Goal: Check status: Check status

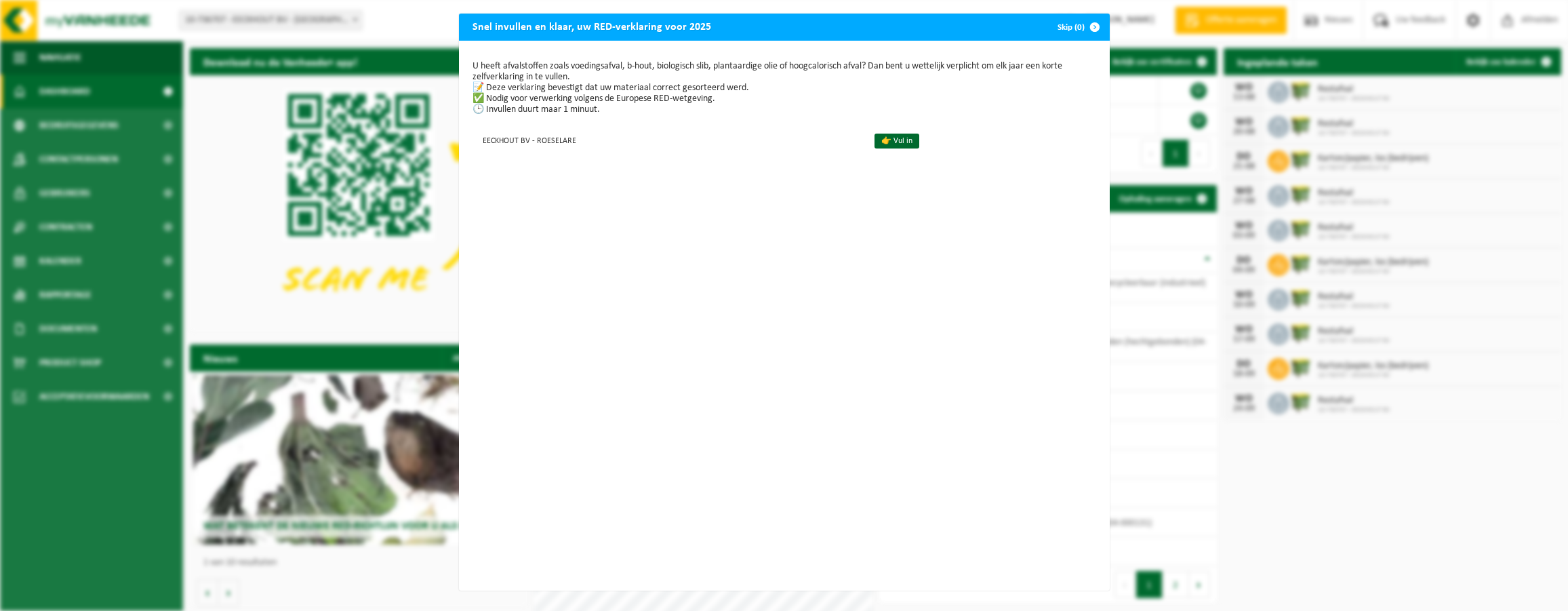
click at [1093, 26] on span "button" at bounding box center [1094, 27] width 27 height 27
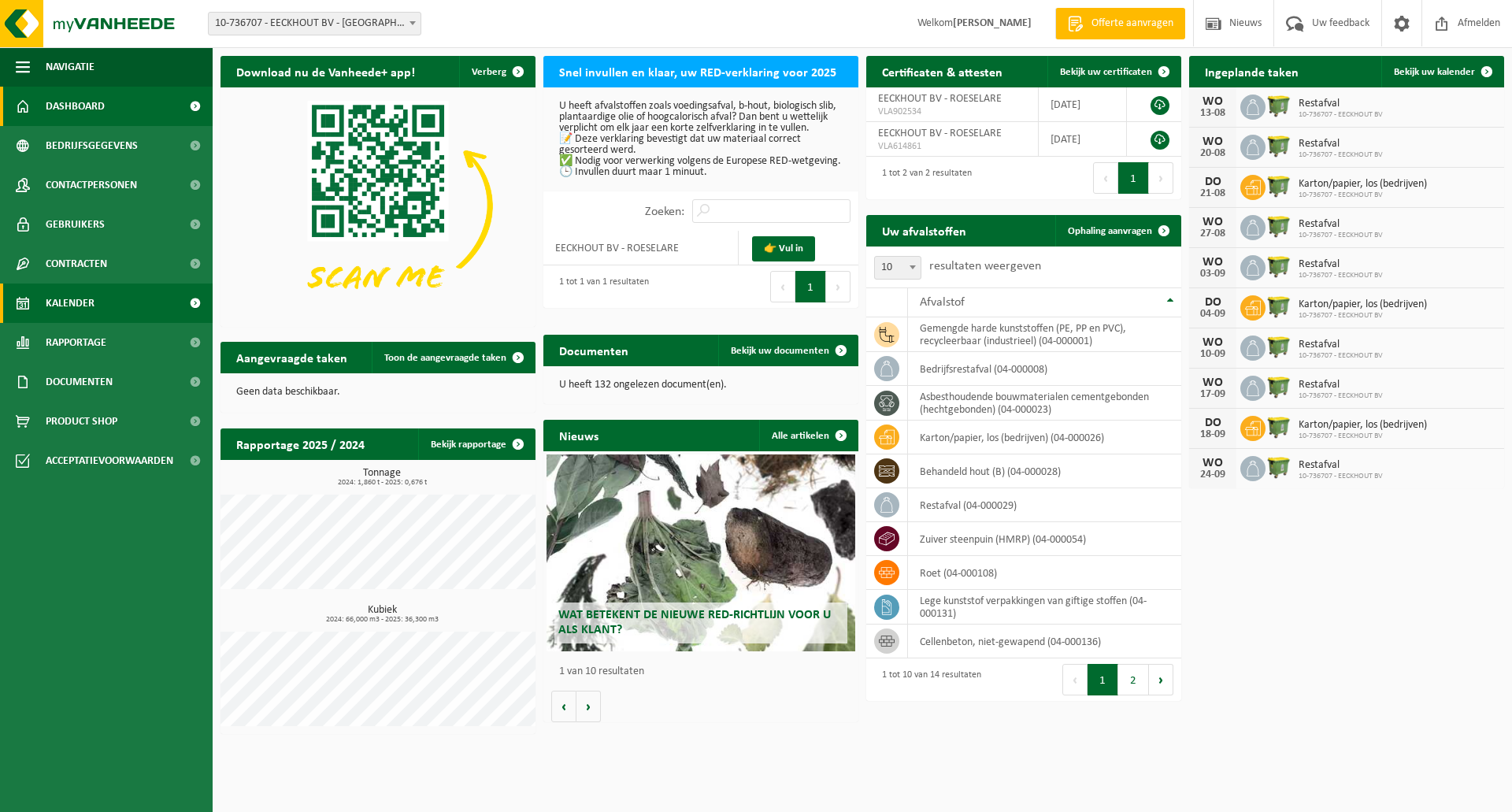
click at [138, 309] on link "Kalender" at bounding box center [106, 303] width 213 height 39
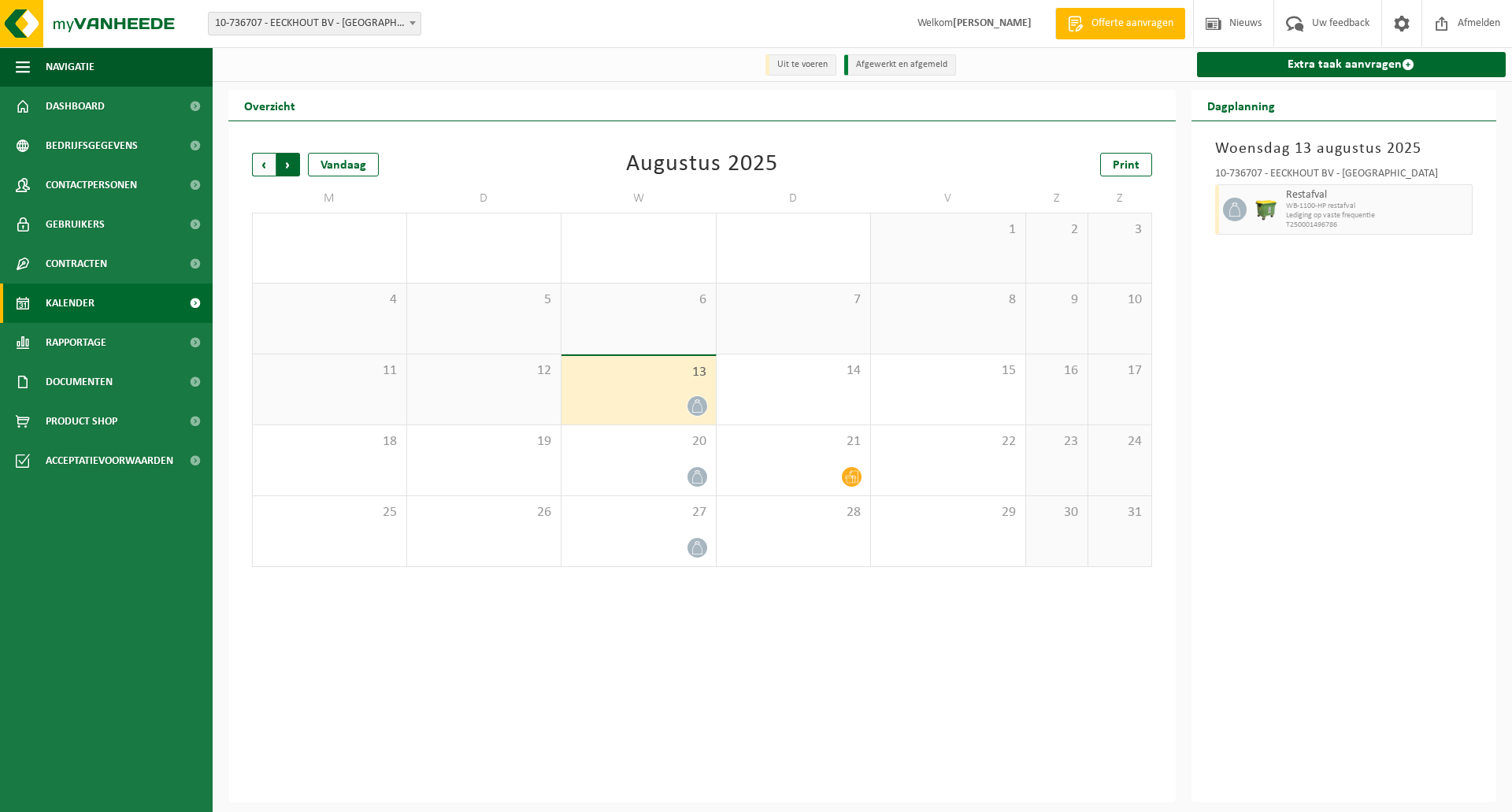
click at [263, 167] on span "Vorige" at bounding box center [263, 164] width 23 height 23
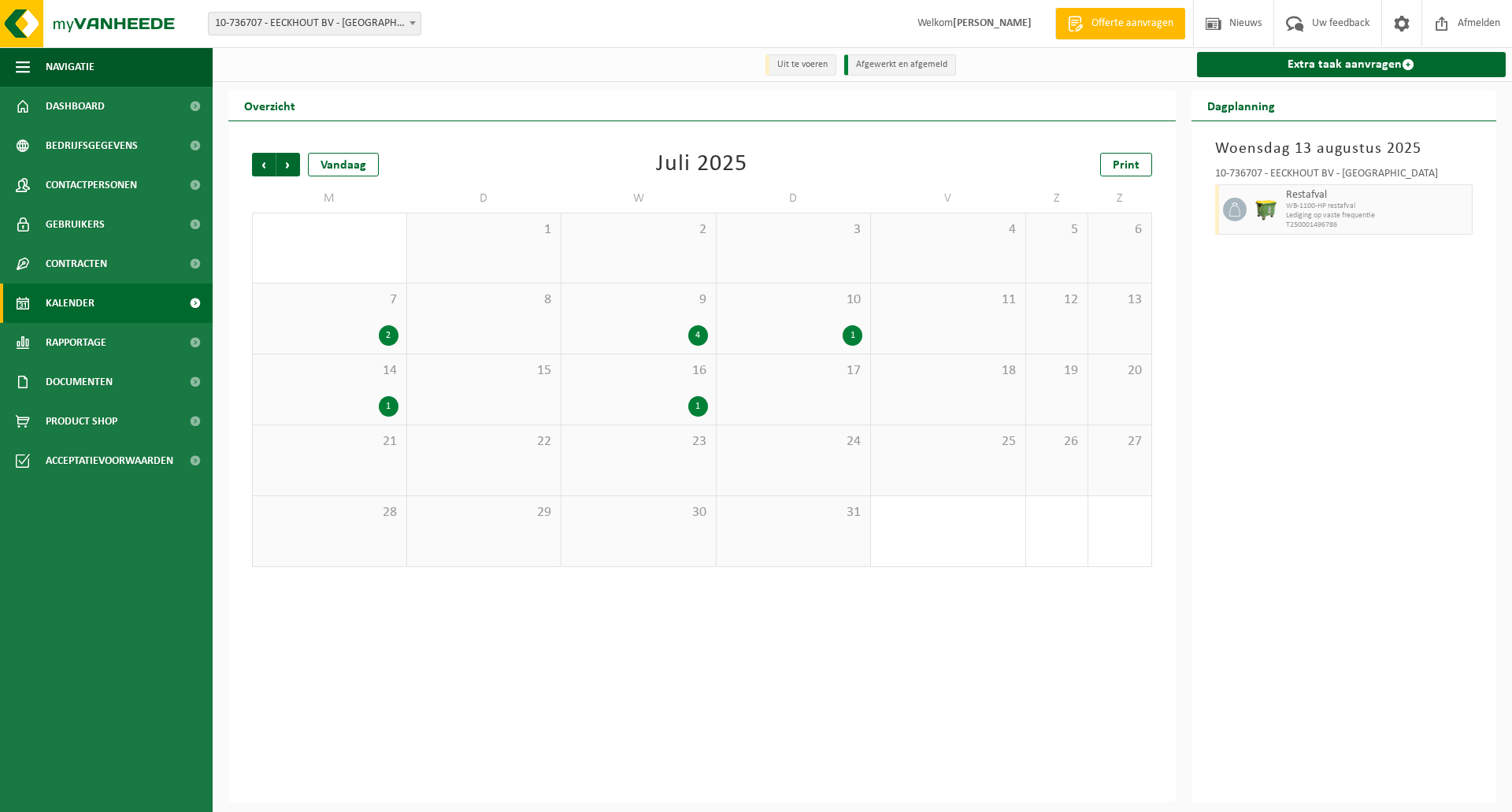
click at [695, 334] on div "4" at bounding box center [698, 335] width 19 height 20
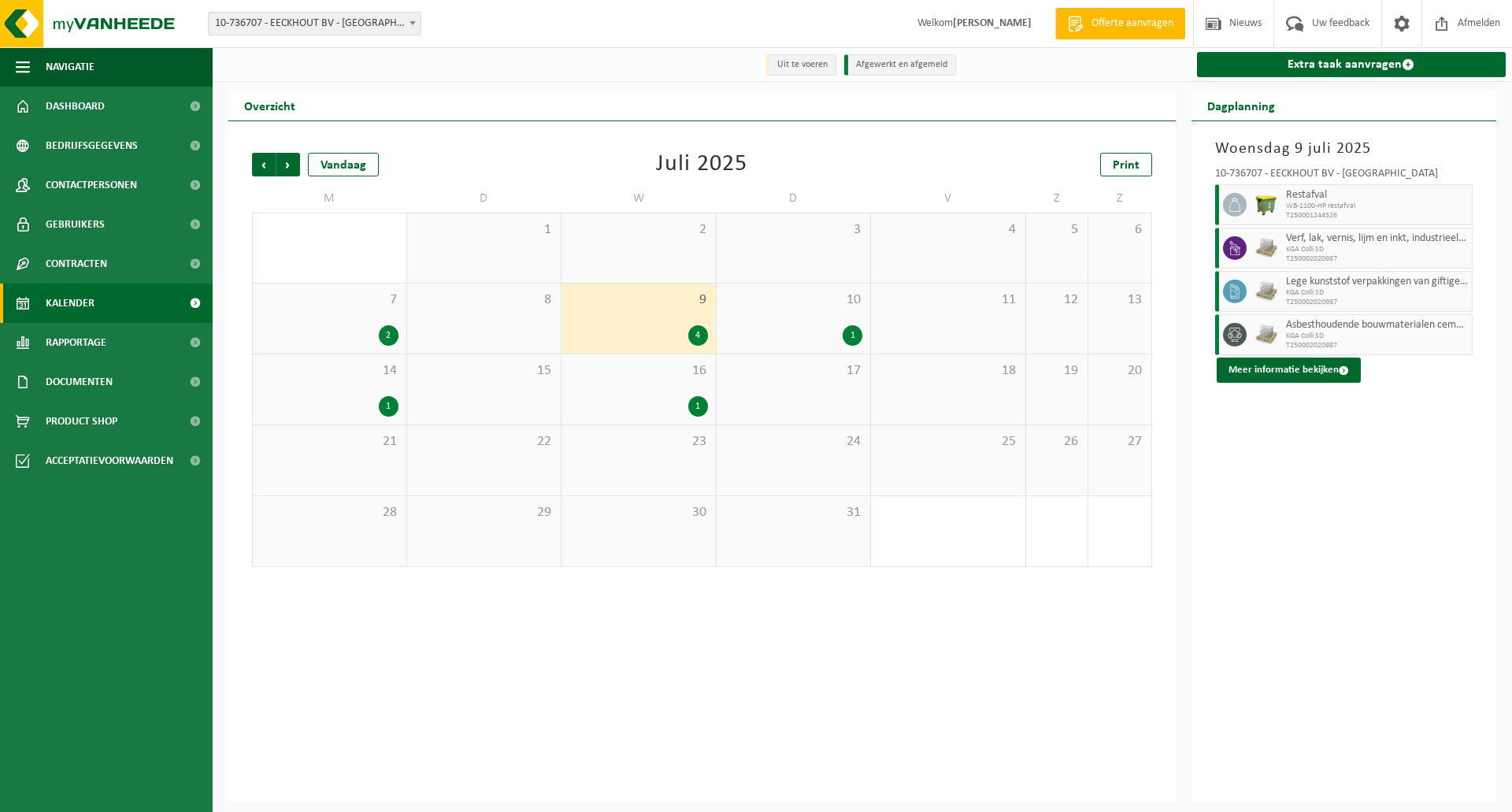
click at [853, 329] on div "1" at bounding box center [852, 335] width 19 height 20
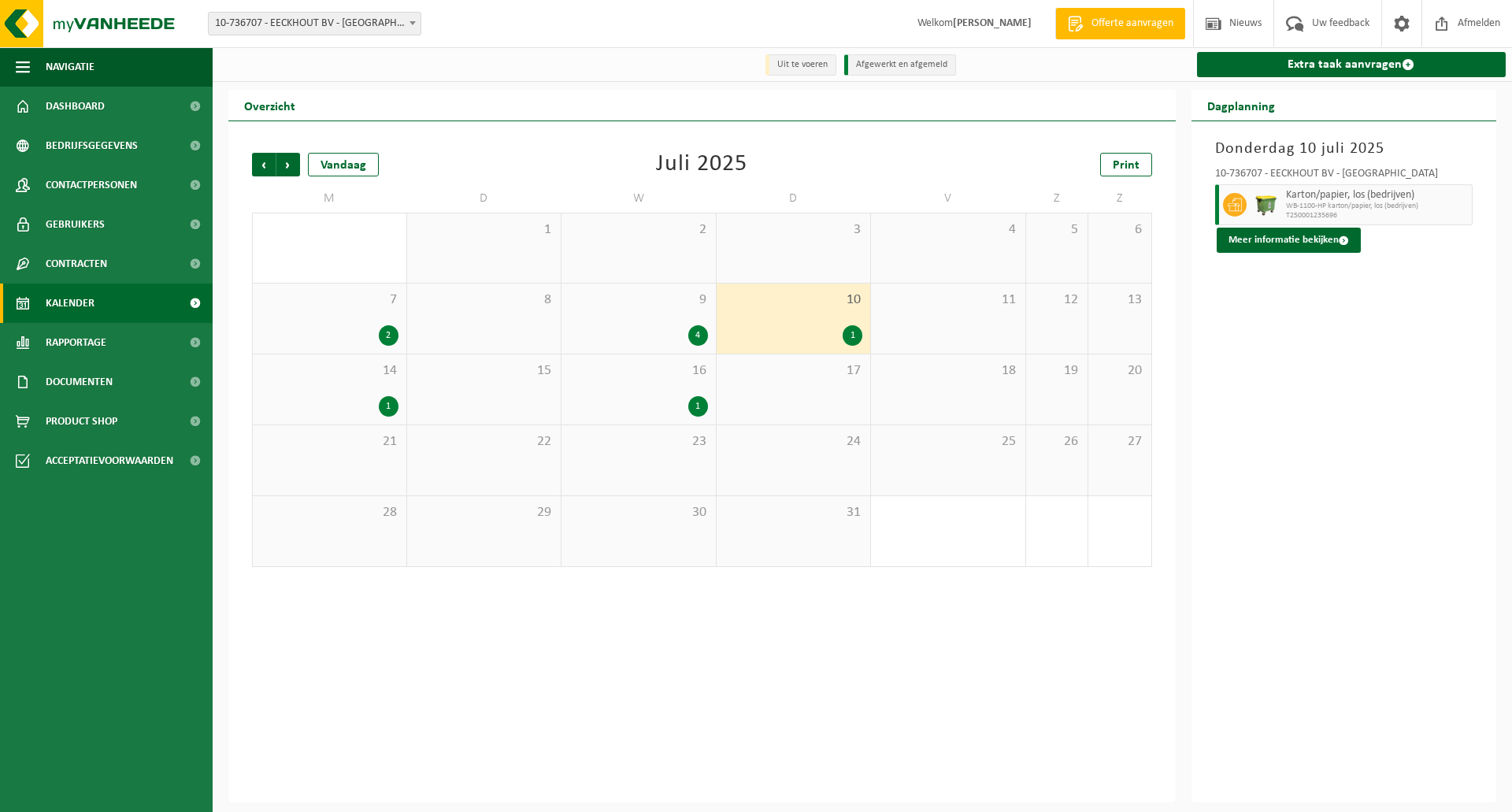
click at [694, 323] on div "9 4" at bounding box center [639, 318] width 155 height 70
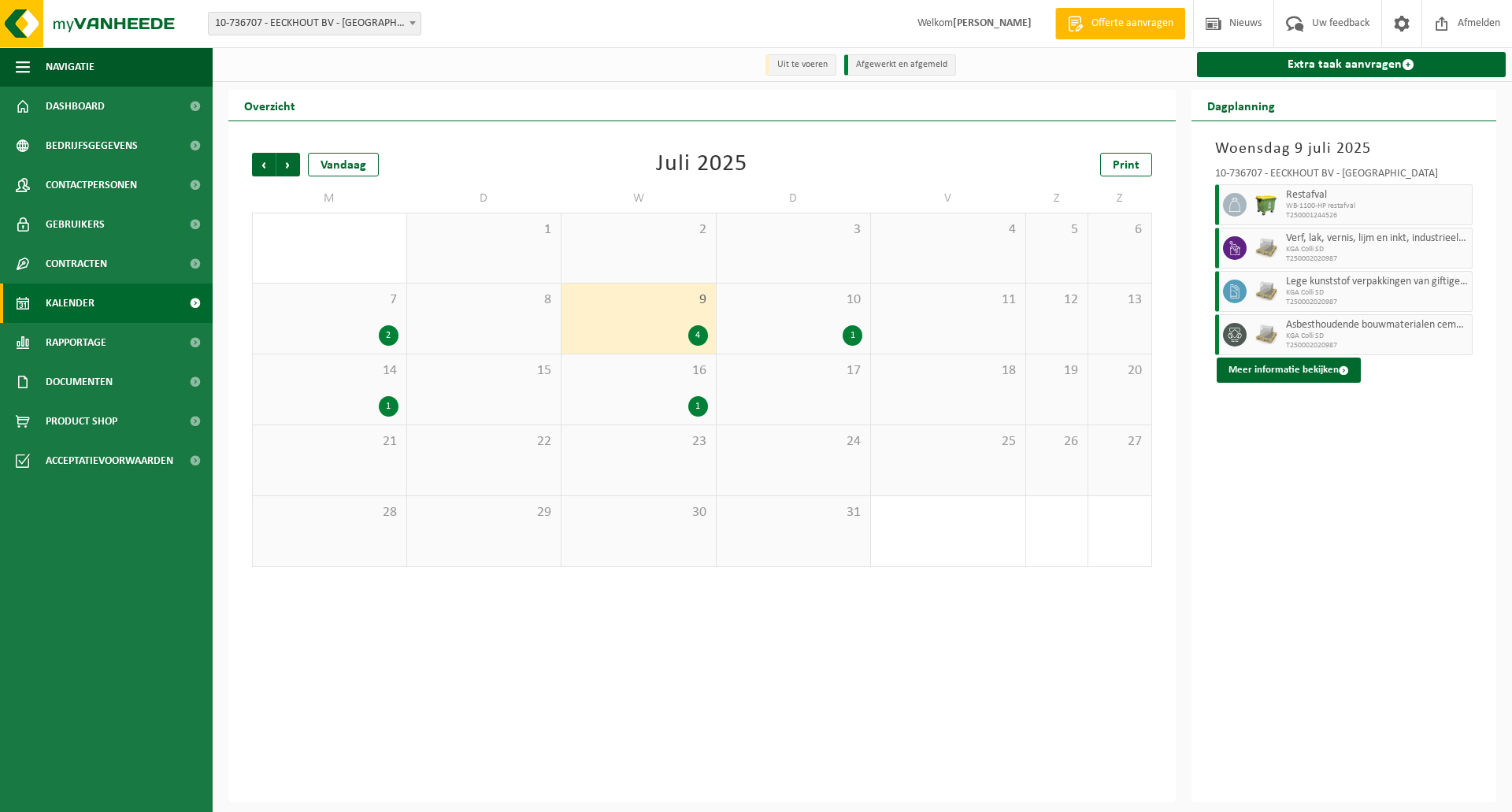
click at [701, 410] on div "1" at bounding box center [698, 406] width 19 height 20
